Goal: Task Accomplishment & Management: Manage account settings

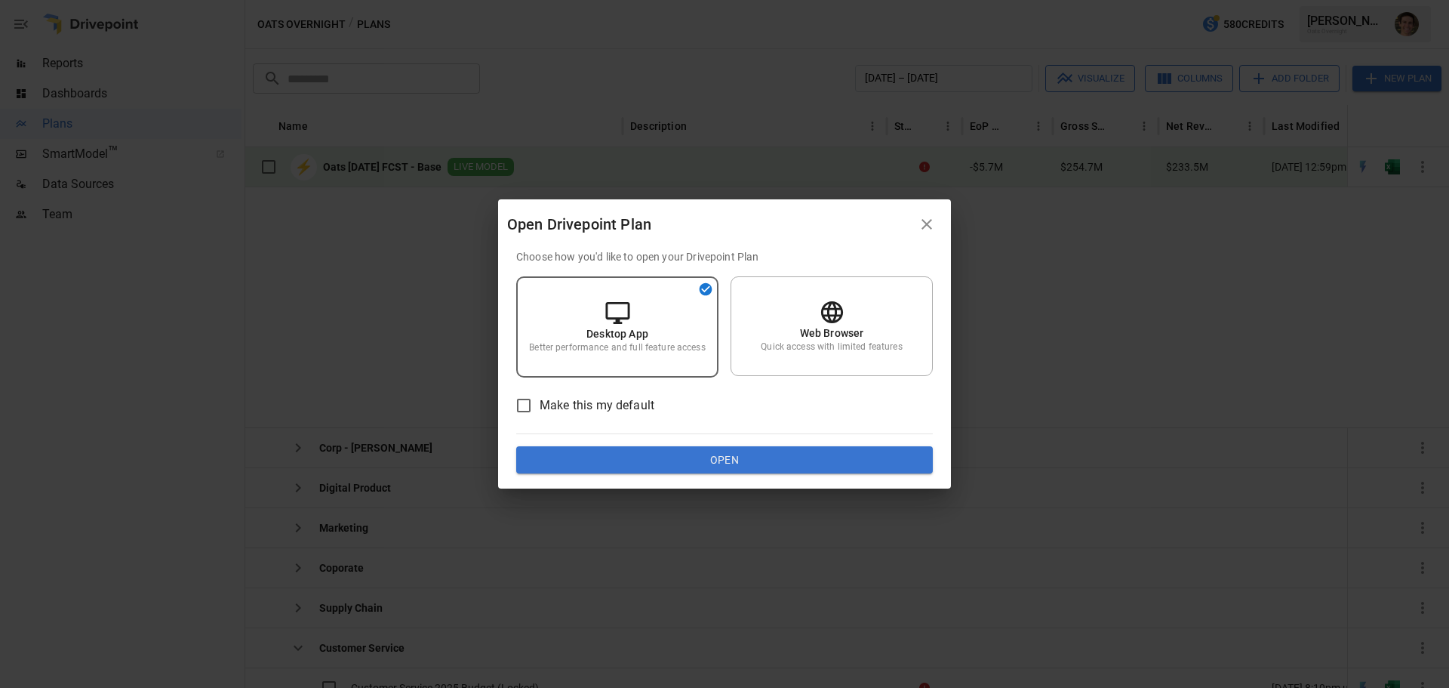
scroll to position [326, 0]
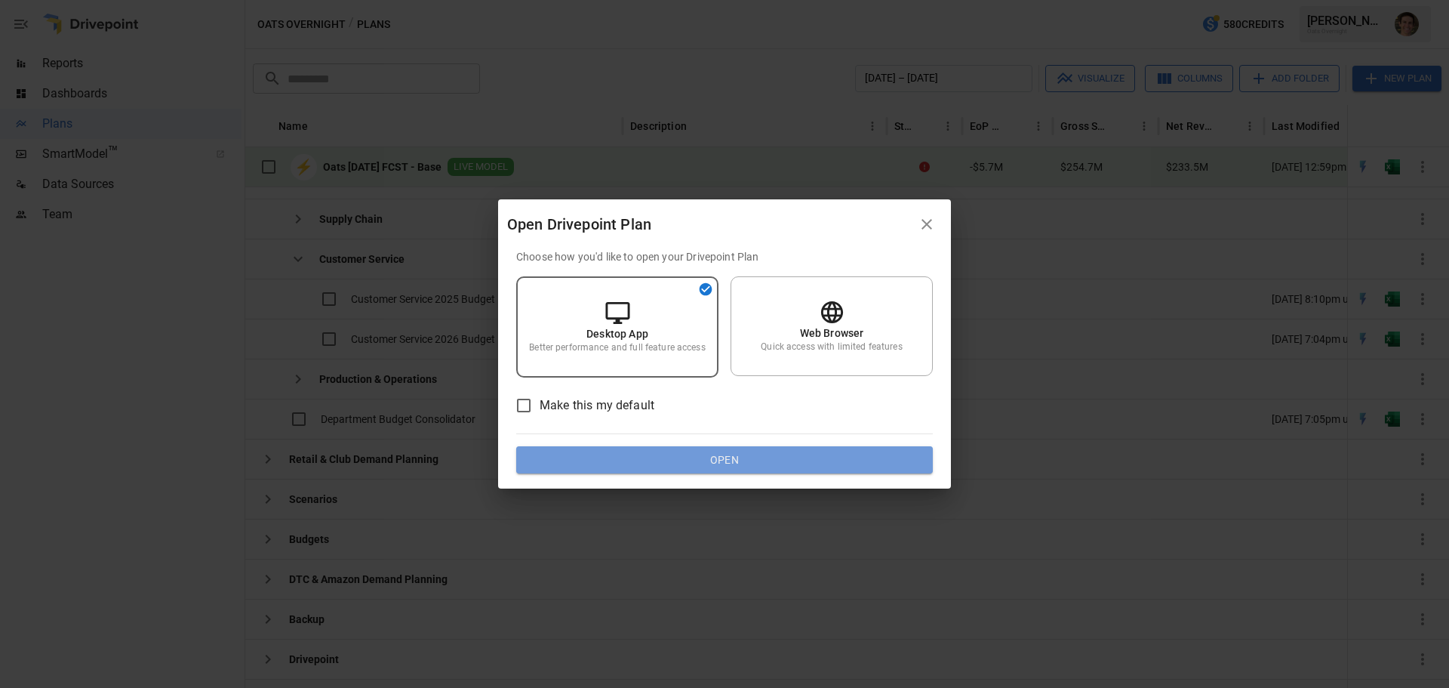
drag, startPoint x: 0, startPoint y: 0, endPoint x: 780, endPoint y: 408, distance: 880.5
click at [776, 414] on div "Choose how you'd like to open your Drivepoint Plan Desktop App Better performan…" at bounding box center [724, 361] width 417 height 224
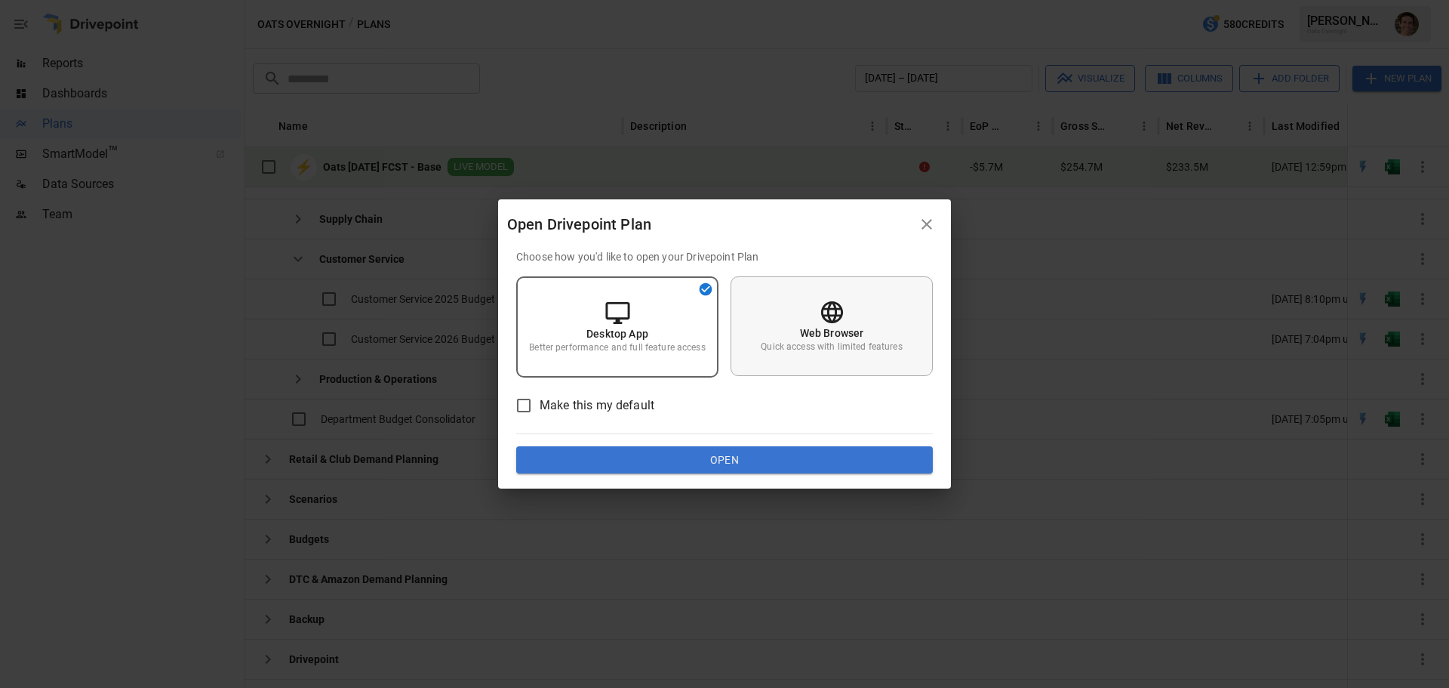
click at [813, 324] on div "Web Browser Quick access with limited features" at bounding box center [832, 326] width 202 height 100
click at [751, 466] on button "Open" at bounding box center [724, 459] width 417 height 27
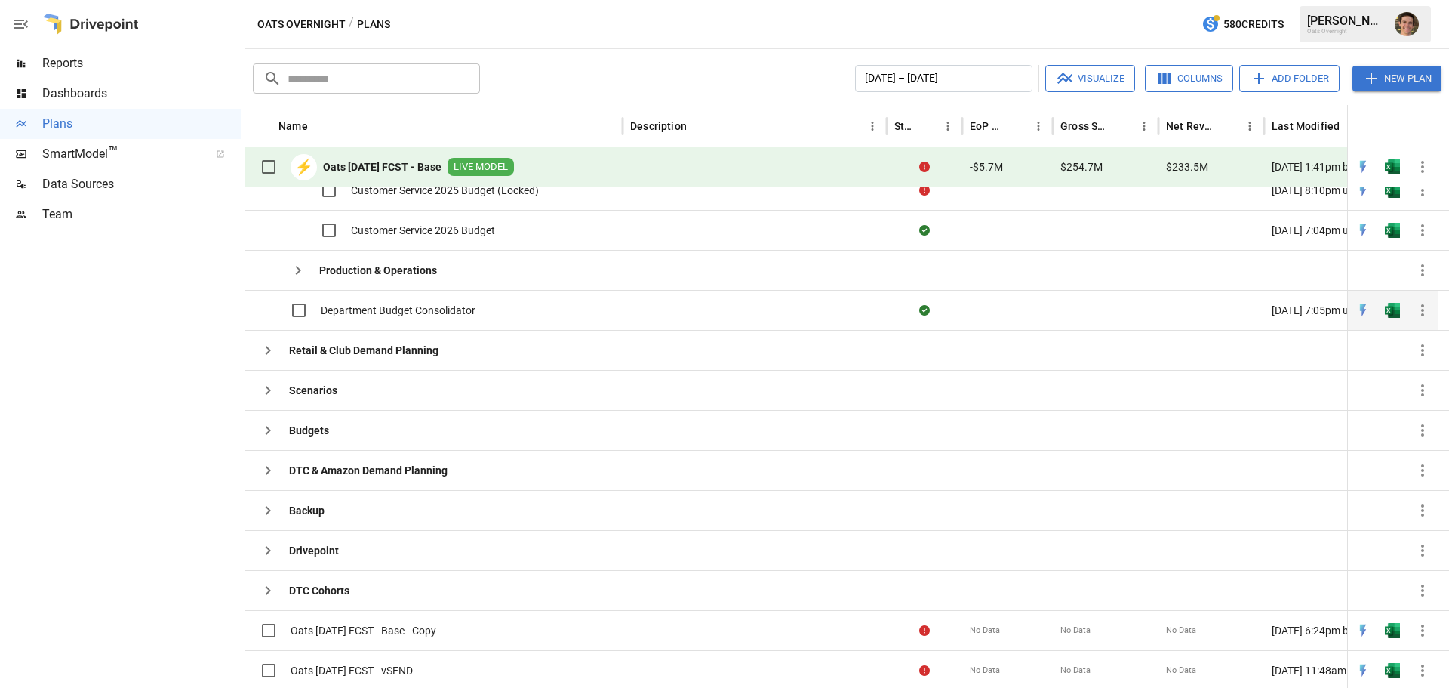
scroll to position [453, 0]
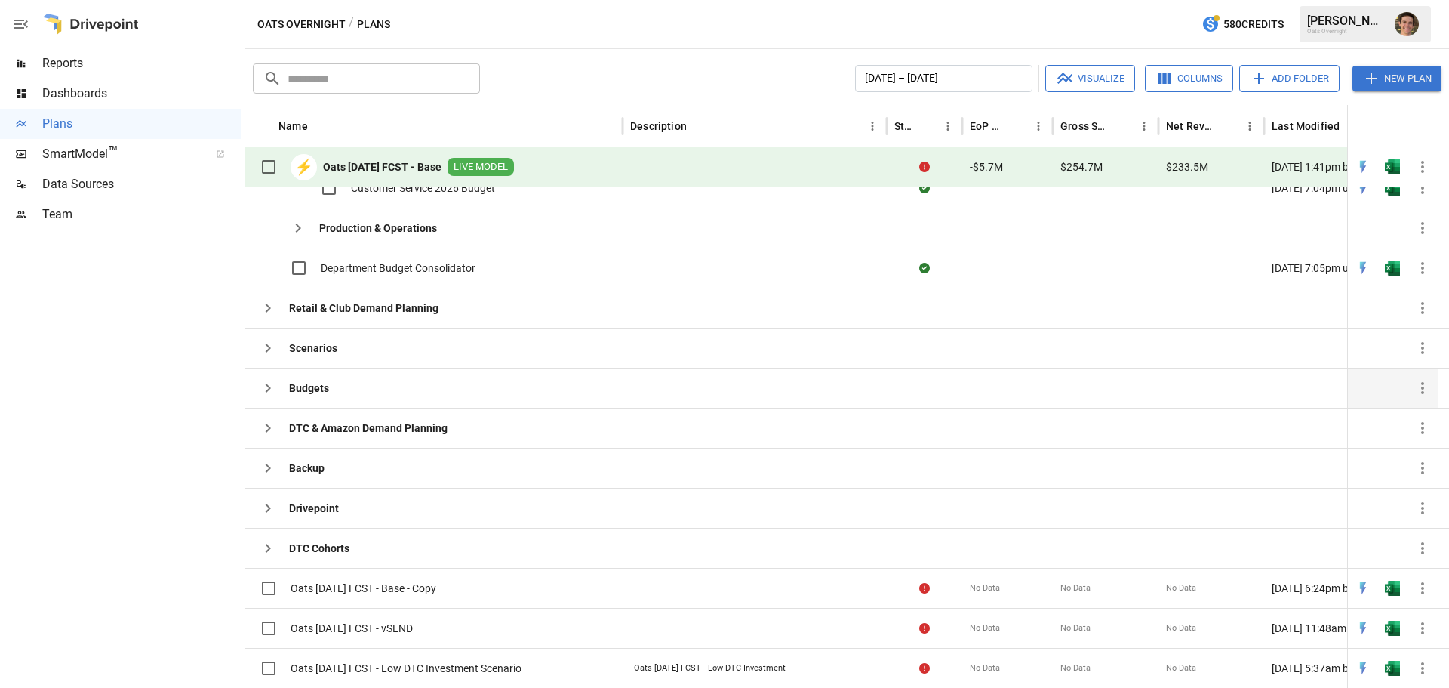
click at [266, 390] on icon "button" at bounding box center [268, 388] width 18 height 18
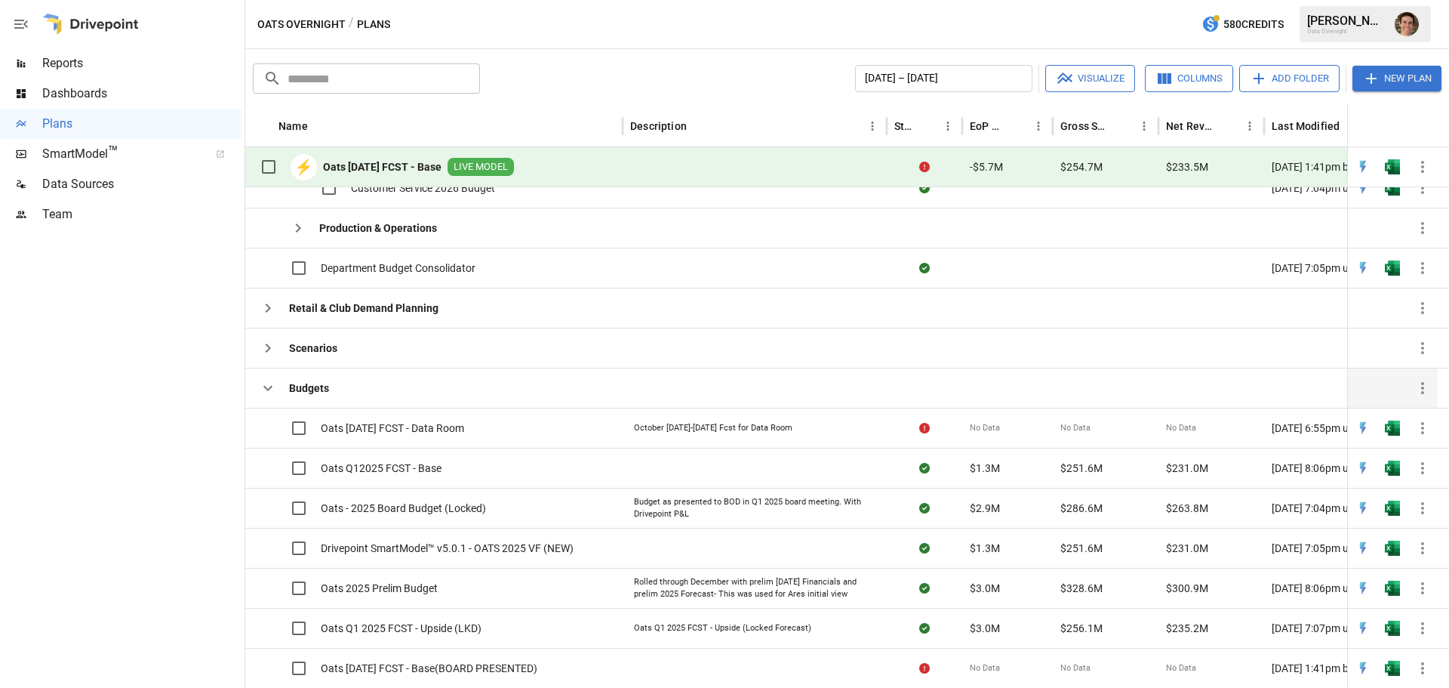
click at [271, 388] on icon "button" at bounding box center [267, 388] width 9 height 5
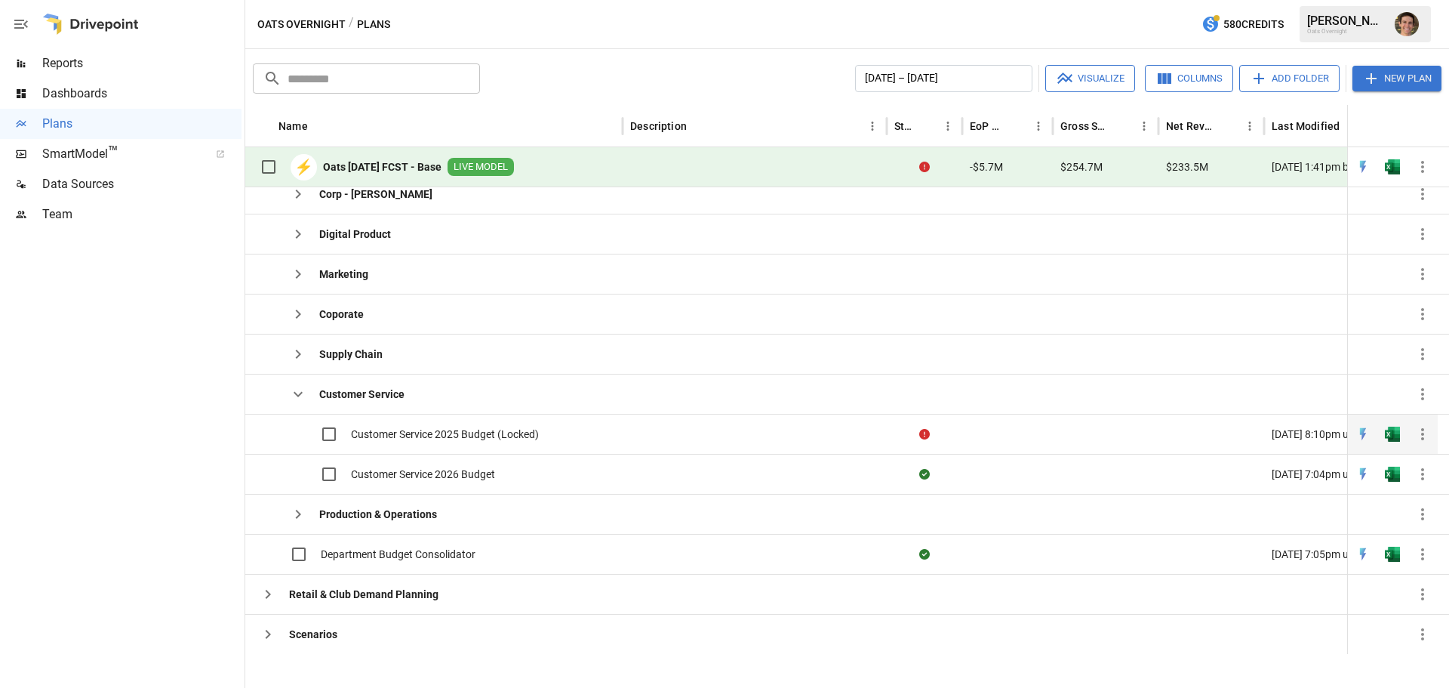
scroll to position [0, 0]
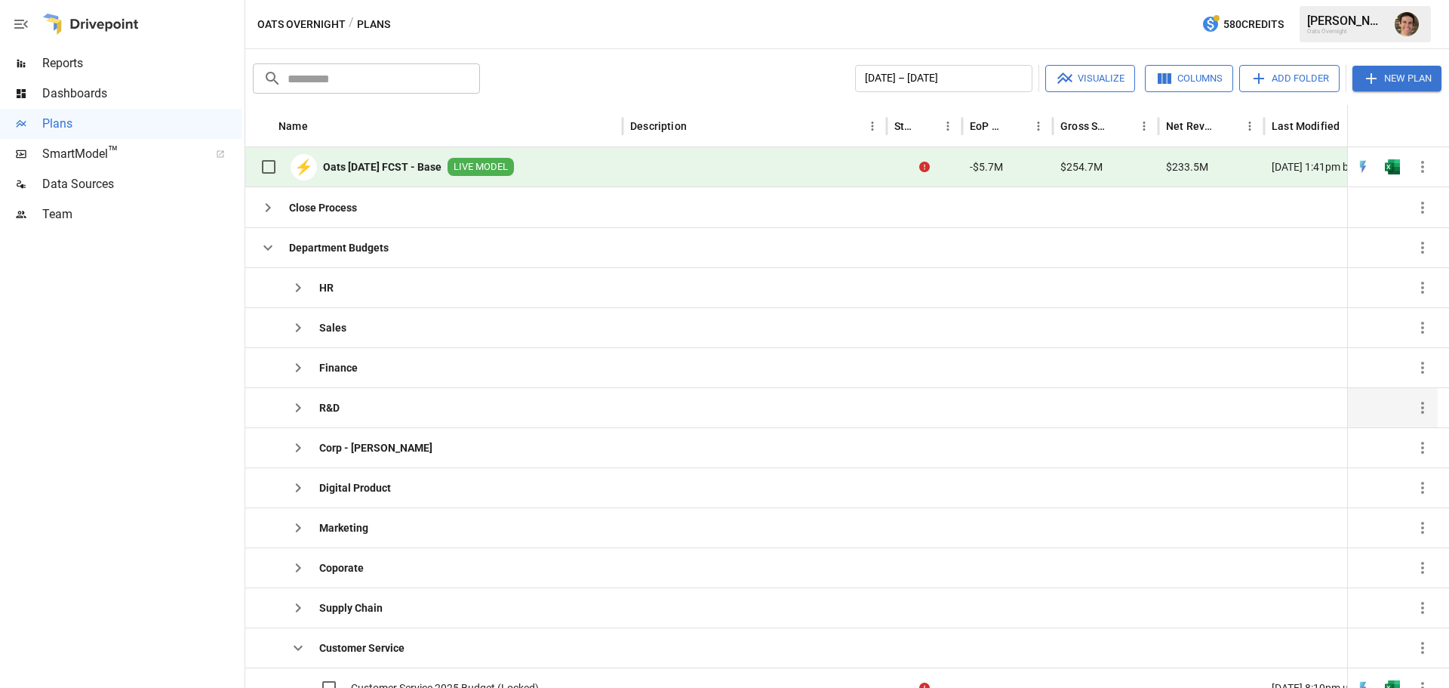
click at [300, 404] on icon "button" at bounding box center [298, 408] width 18 height 18
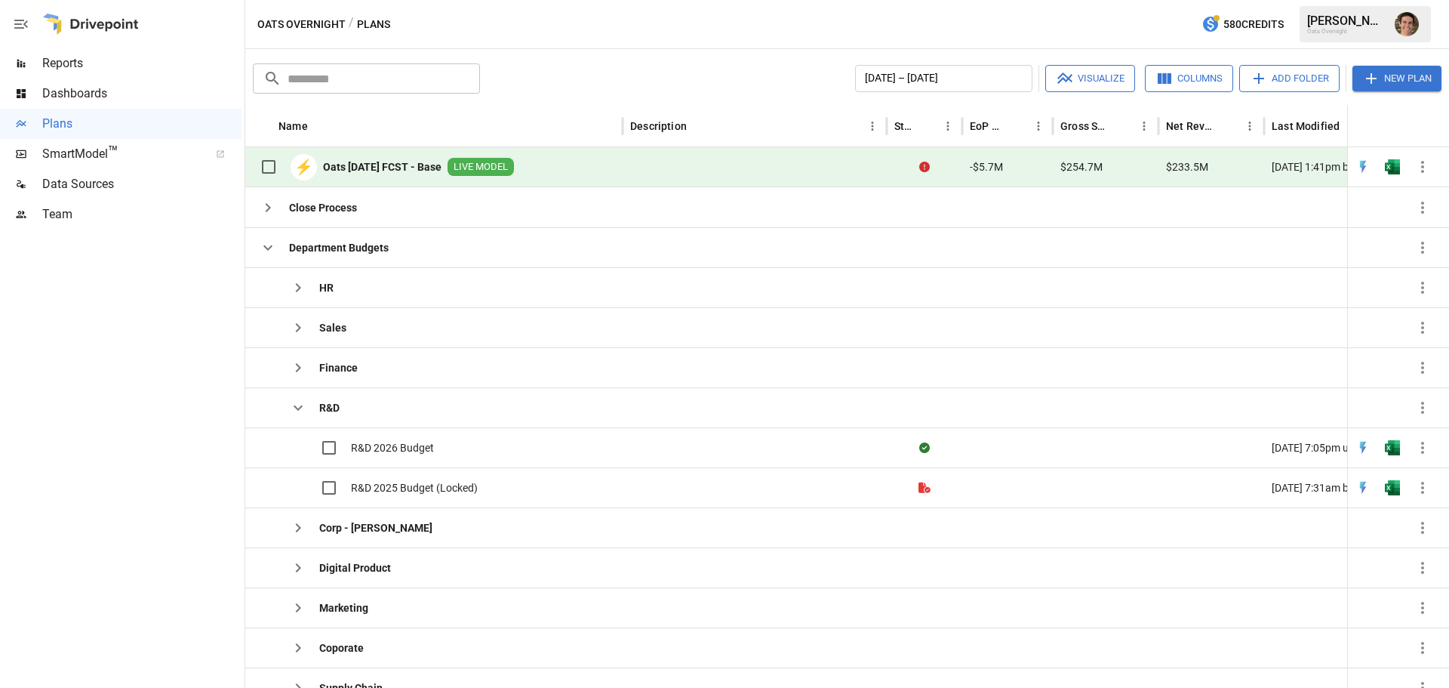
click at [92, 216] on span "Team" at bounding box center [141, 214] width 199 height 18
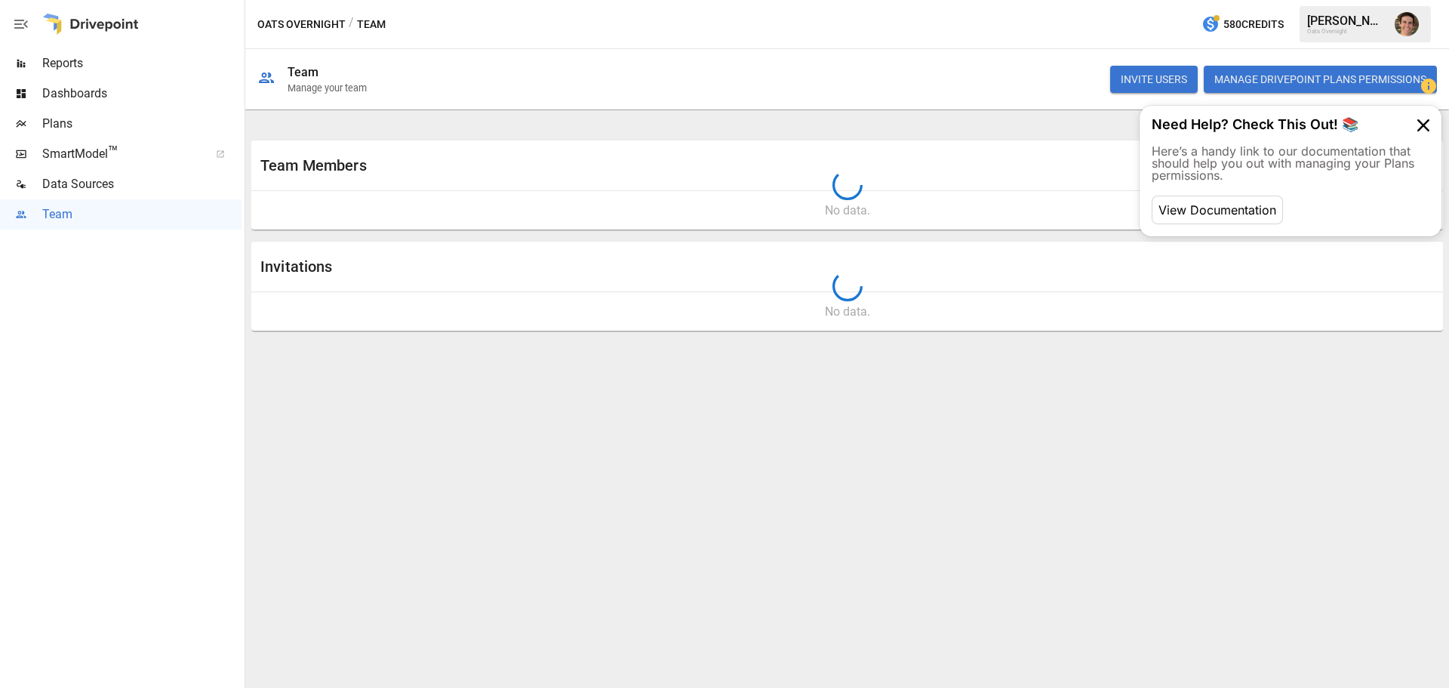
click at [1273, 73] on button "Manage Drivepoint Plans Permissions" at bounding box center [1320, 79] width 233 height 27
